Goal: Book appointment/travel/reservation

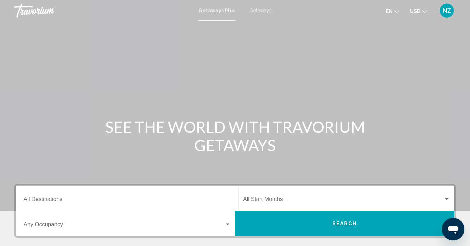
click at [261, 12] on span "Getaways" at bounding box center [260, 11] width 22 height 6
click at [245, 204] on div "Start Month All Start Months" at bounding box center [346, 198] width 207 height 22
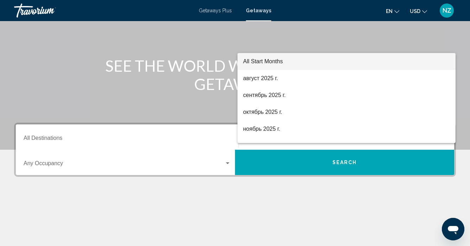
scroll to position [60, 0]
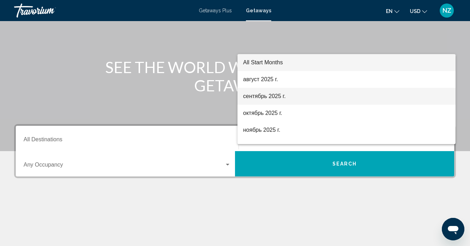
click at [262, 97] on span "сентябрь 2025 г." at bounding box center [346, 96] width 207 height 17
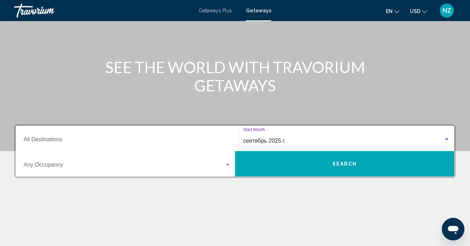
click at [304, 164] on button "Search" at bounding box center [344, 163] width 219 height 25
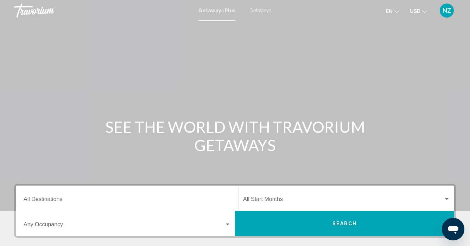
click at [273, 75] on div "Main content" at bounding box center [235, 105] width 470 height 211
click at [264, 12] on span "Getaways" at bounding box center [260, 11] width 22 height 6
click at [55, 201] on input "Destination All Destinations" at bounding box center [127, 201] width 207 height 6
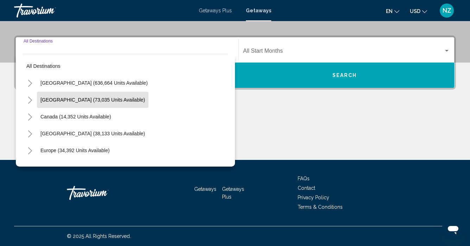
scroll to position [9, 0]
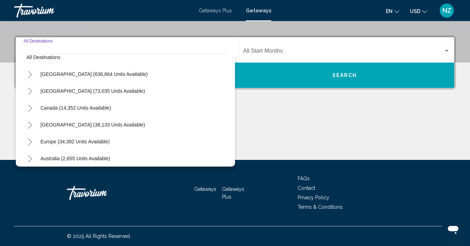
click at [31, 140] on icon "Toggle Europe (34,392 units available)" at bounding box center [29, 142] width 5 height 7
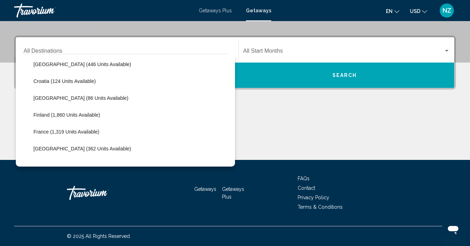
scroll to position [136, 0]
click at [9, 142] on div "Destination All Destinations All destinations United States (636,664 units avai…" at bounding box center [235, 98] width 470 height 125
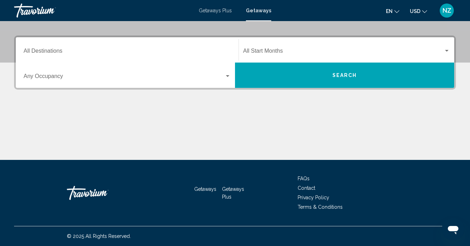
click at [46, 52] on input "Destination All Destinations" at bounding box center [127, 52] width 207 height 6
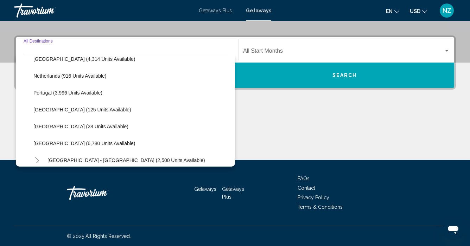
scroll to position [293, 0]
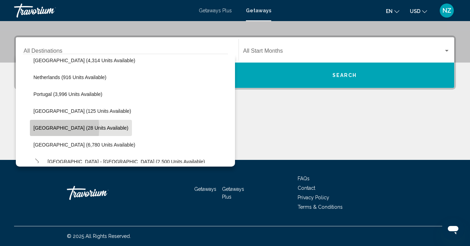
click at [32, 128] on button "Slovakia (28 units available)" at bounding box center [81, 128] width 102 height 16
type input "**********"
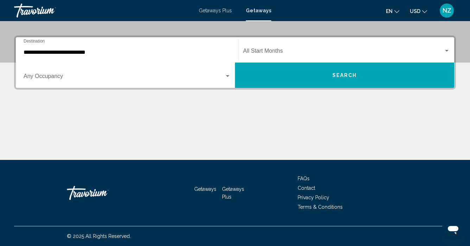
click at [259, 44] on div "Start Month All Start Months" at bounding box center [346, 50] width 207 height 22
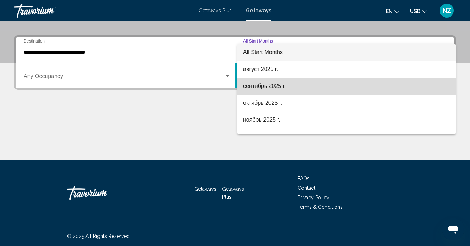
click at [253, 84] on span "сентябрь 2025 г." at bounding box center [346, 86] width 207 height 17
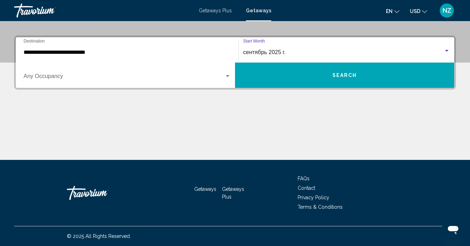
click at [253, 84] on button "Search" at bounding box center [344, 75] width 219 height 25
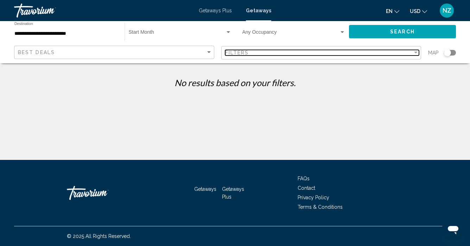
click at [416, 51] on div "Filter" at bounding box center [416, 53] width 6 height 6
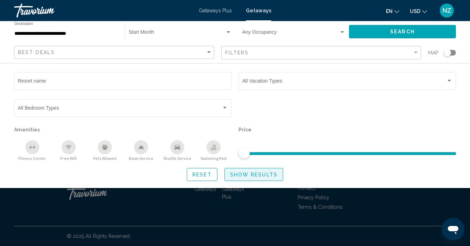
click at [256, 173] on span "Show Results" at bounding box center [253, 175] width 47 height 6
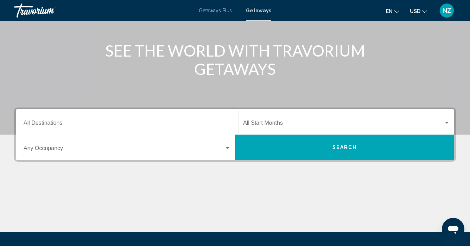
scroll to position [45, 0]
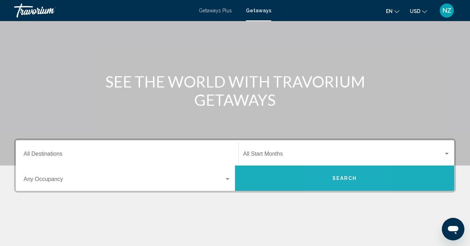
click at [334, 180] on span "Search" at bounding box center [344, 179] width 25 height 6
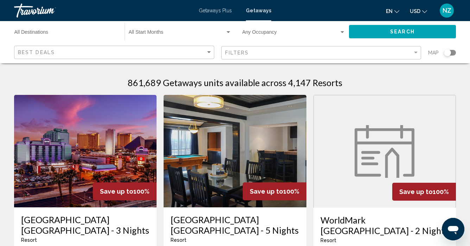
click at [449, 52] on div "Search widget" at bounding box center [447, 52] width 7 height 7
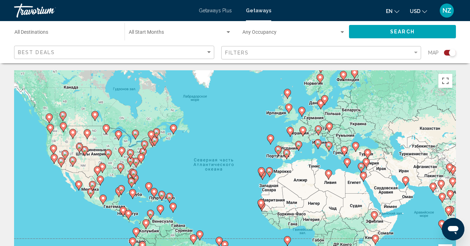
click at [330, 128] on image "Main content" at bounding box center [329, 126] width 4 height 4
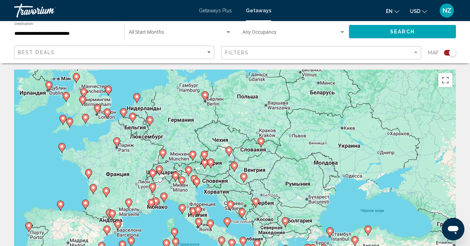
scroll to position [2, 0]
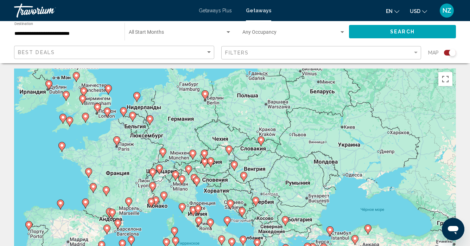
click at [261, 143] on icon "Main content" at bounding box center [261, 141] width 6 height 9
type input "**********"
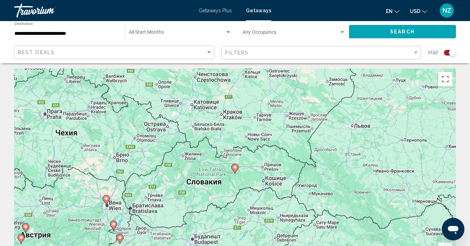
click at [235, 169] on image "Main content" at bounding box center [235, 167] width 4 height 4
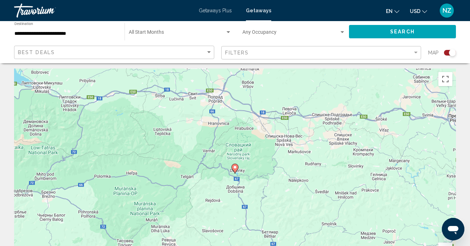
click at [235, 169] on image "Main content" at bounding box center [235, 167] width 4 height 4
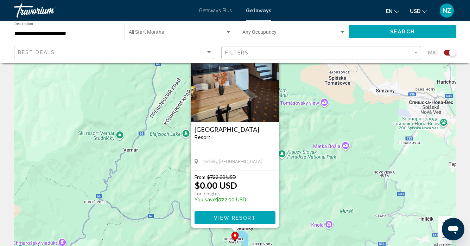
scroll to position [28, 0]
click at [242, 216] on span "View Resort" at bounding box center [235, 219] width 42 height 6
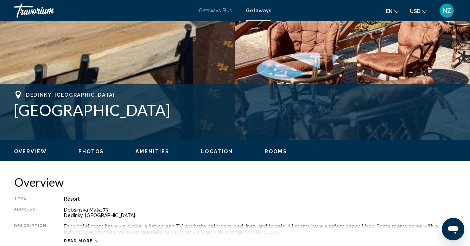
scroll to position [216, 0]
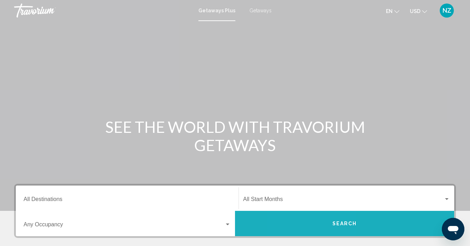
click at [316, 225] on button "Search" at bounding box center [344, 223] width 219 height 25
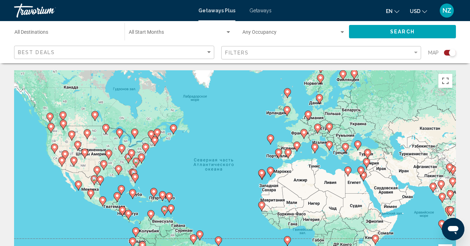
click at [328, 123] on icon "Main content" at bounding box center [329, 128] width 7 height 10
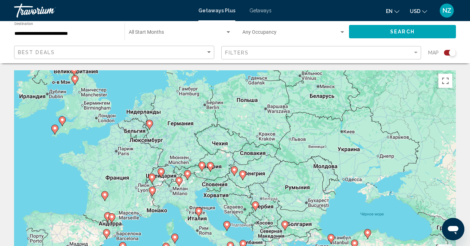
click at [235, 171] on image "Main content" at bounding box center [234, 170] width 4 height 4
type input "**********"
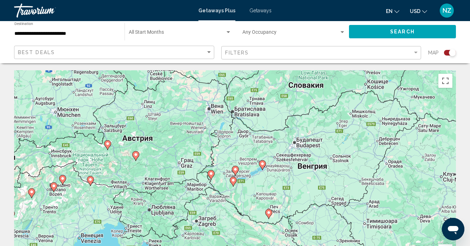
click at [265, 165] on icon "Main content" at bounding box center [262, 165] width 6 height 9
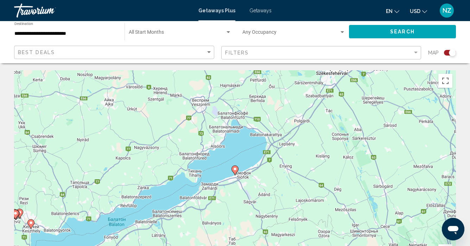
click at [237, 171] on icon "Main content" at bounding box center [235, 170] width 6 height 9
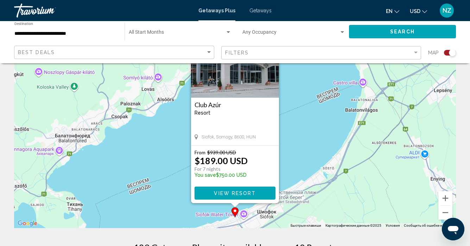
scroll to position [58, 0]
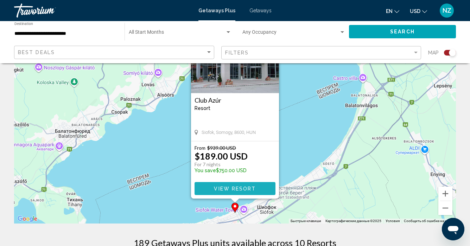
click at [234, 186] on span "View Resort" at bounding box center [235, 189] width 42 height 6
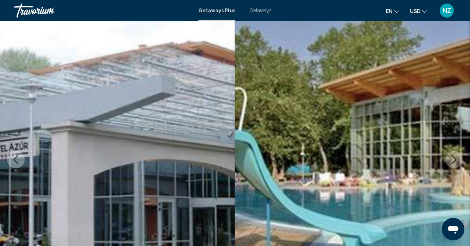
scroll to position [28, 0]
click at [451, 163] on icon "Next image" at bounding box center [454, 160] width 8 height 8
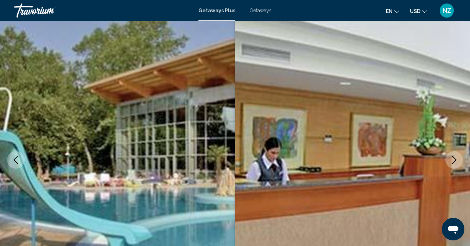
click at [451, 163] on icon "Next image" at bounding box center [454, 160] width 8 height 8
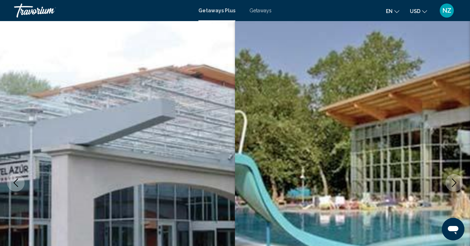
scroll to position [0, 0]
